Goal: Download file/media

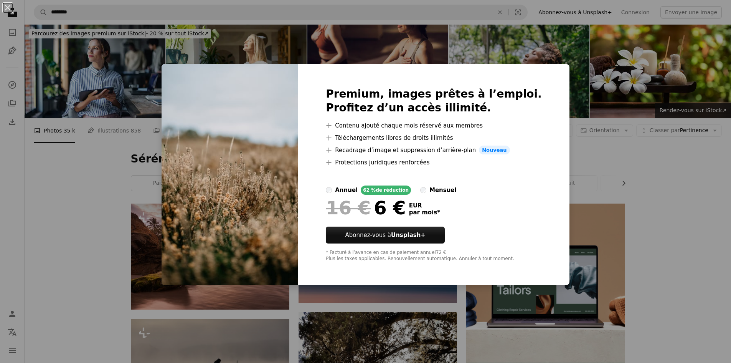
scroll to position [998, 0]
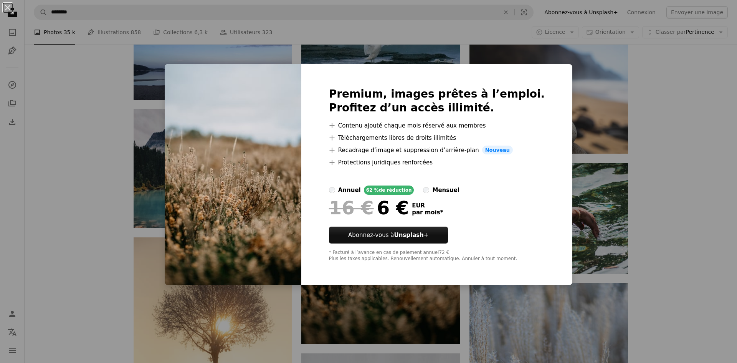
click at [493, 238] on div "Premium, images prêtes à l’emploi. Profitez d’un accès illimité. A plus sign Co…" at bounding box center [436, 174] width 271 height 221
click at [669, 197] on div "An X shape Premium, images prêtes à l’emploi. Profitez d’un accès illimité. A p…" at bounding box center [368, 181] width 737 height 363
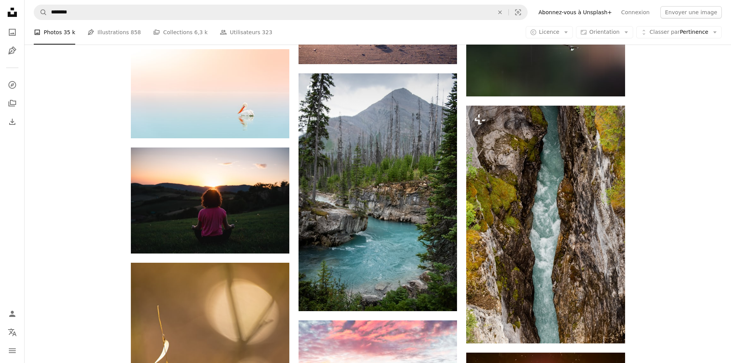
scroll to position [1996, 0]
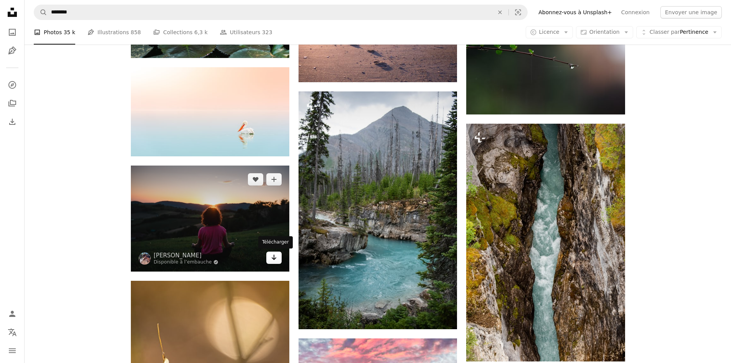
click at [273, 258] on icon "Télécharger" at bounding box center [274, 256] width 5 height 5
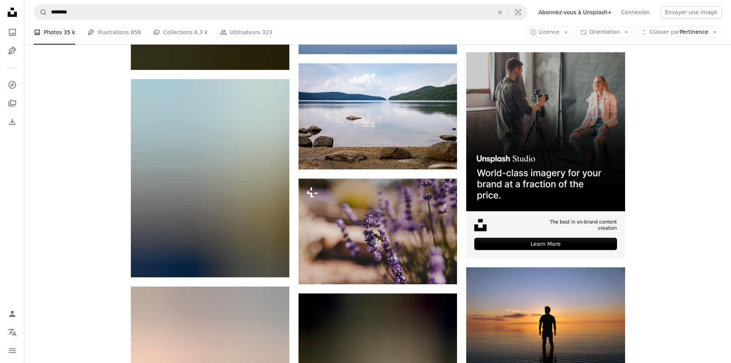
scroll to position [3378, 0]
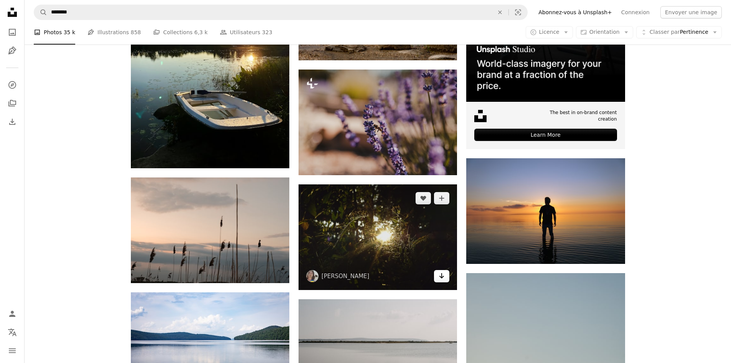
click at [441, 276] on icon "Arrow pointing down" at bounding box center [442, 275] width 6 height 9
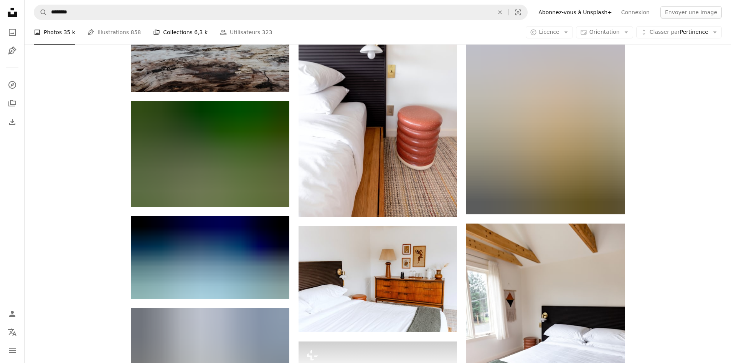
scroll to position [15008, 0]
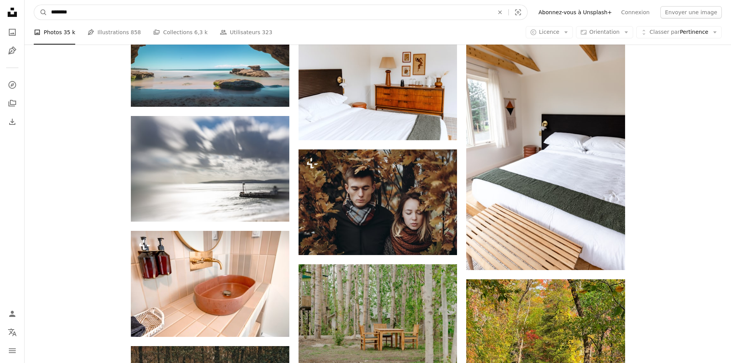
drag, startPoint x: 63, startPoint y: 13, endPoint x: -12, endPoint y: 20, distance: 75.2
type input "**********"
click at [34, 5] on button "A magnifying glass" at bounding box center [40, 12] width 13 height 15
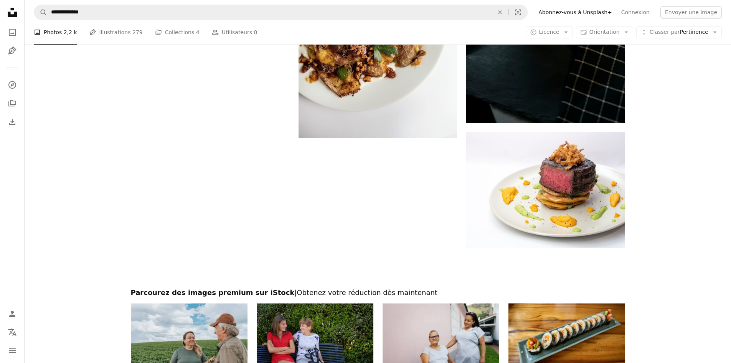
scroll to position [1267, 0]
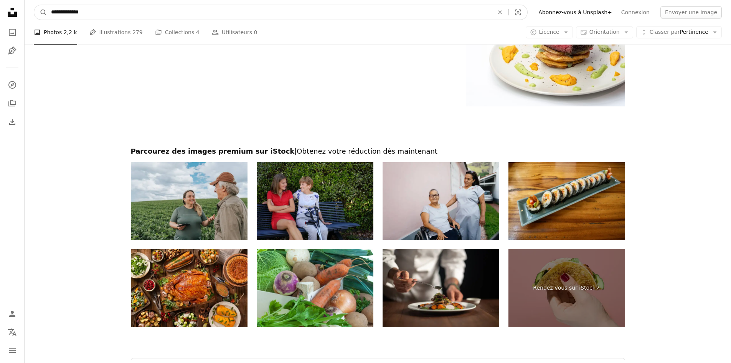
click at [102, 8] on input "**********" at bounding box center [269, 12] width 444 height 15
drag, startPoint x: 106, startPoint y: 16, endPoint x: -37, endPoint y: 11, distance: 142.9
type input "**********"
click button "A magnifying glass" at bounding box center [40, 12] width 13 height 15
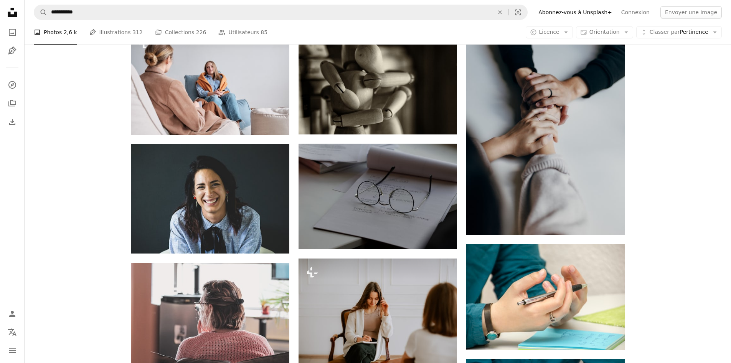
scroll to position [537, 0]
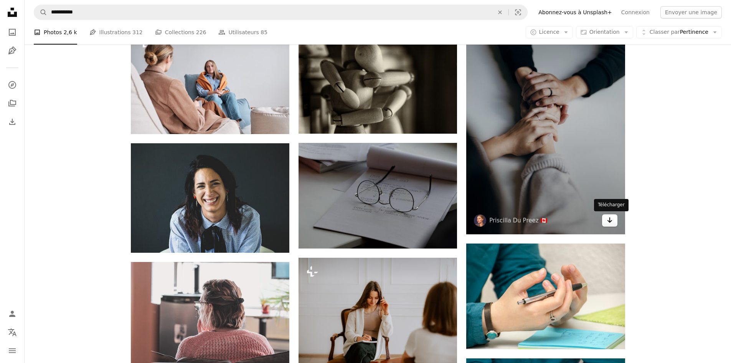
click at [613, 224] on icon "Arrow pointing down" at bounding box center [610, 219] width 6 height 9
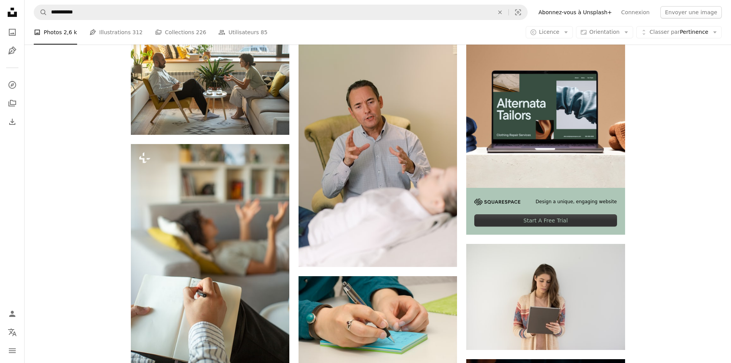
scroll to position [0, 0]
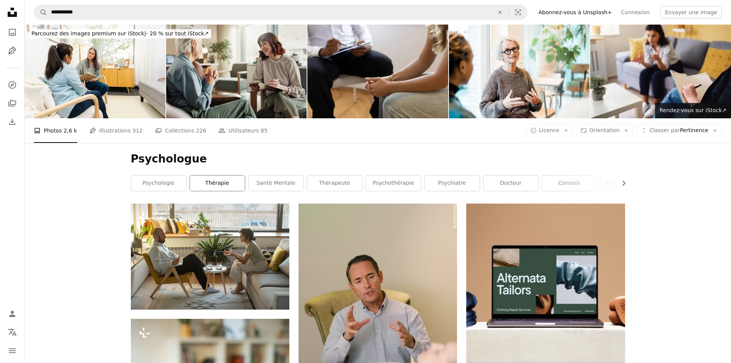
click at [218, 183] on link "thérapie" at bounding box center [217, 182] width 55 height 15
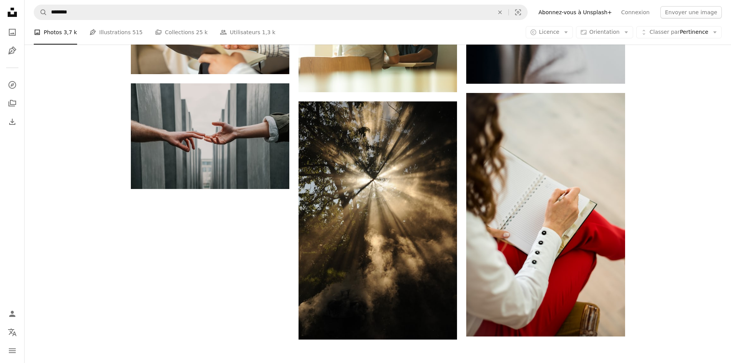
scroll to position [1036, 0]
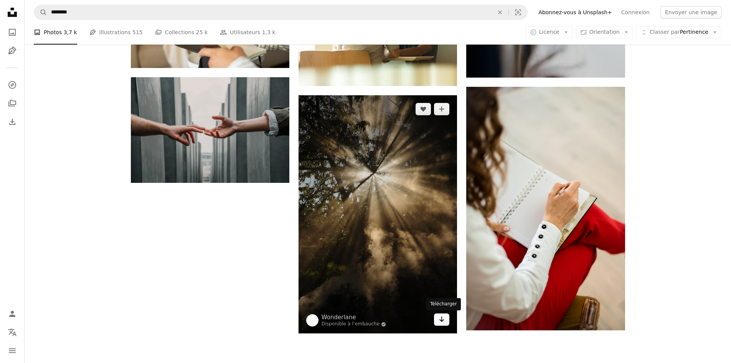
click at [449, 318] on link "Arrow pointing down" at bounding box center [441, 319] width 15 height 12
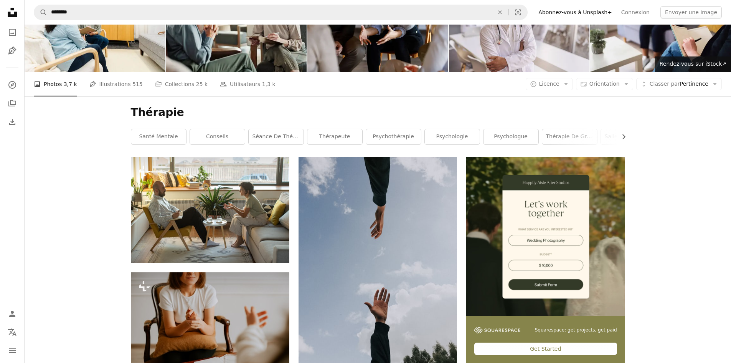
scroll to position [0, 0]
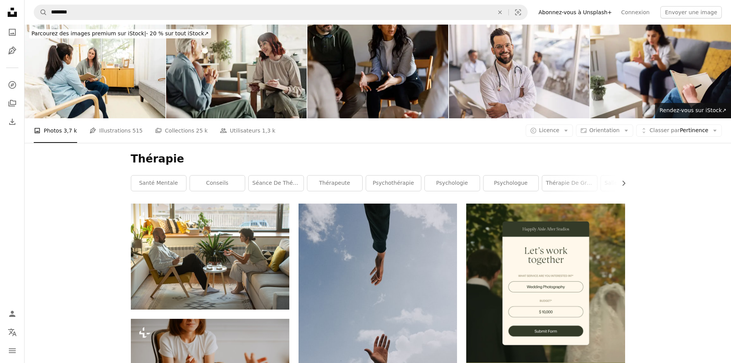
click at [211, 180] on link "conseils" at bounding box center [217, 182] width 55 height 15
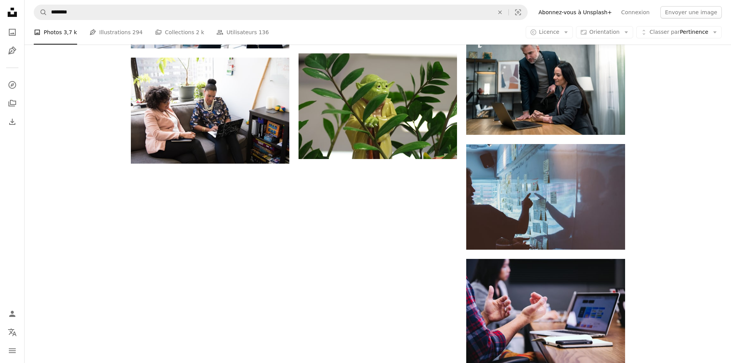
scroll to position [806, 0]
